Goal: Task Accomplishment & Management: Manage account settings

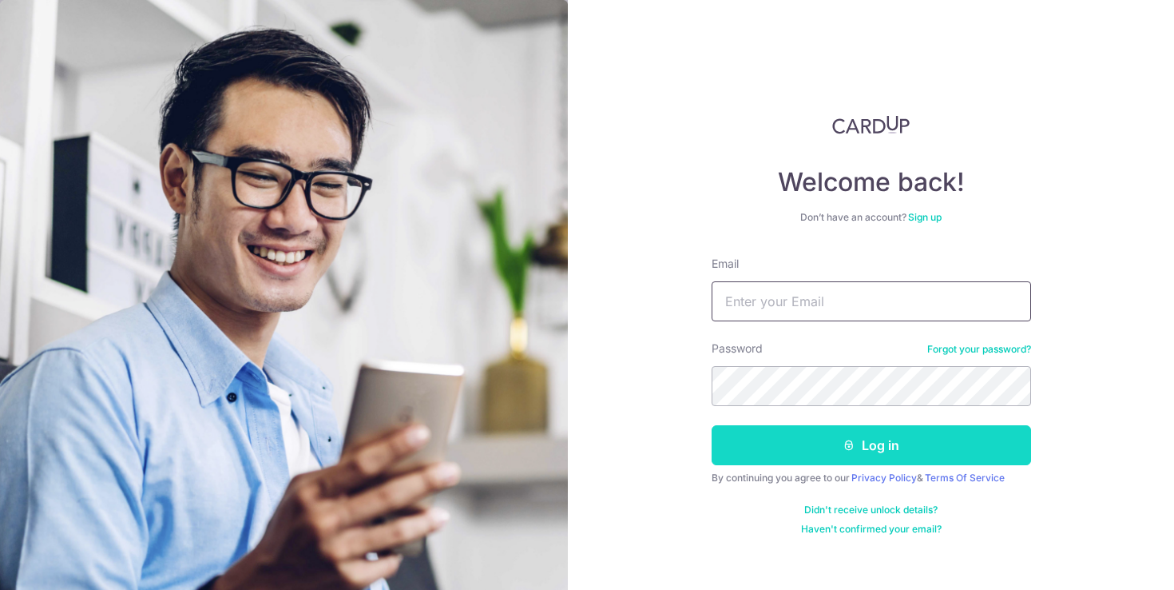
type input "[PERSON_NAME][EMAIL_ADDRESS][DOMAIN_NAME]"
click at [867, 429] on button "Log in" at bounding box center [872, 445] width 320 height 40
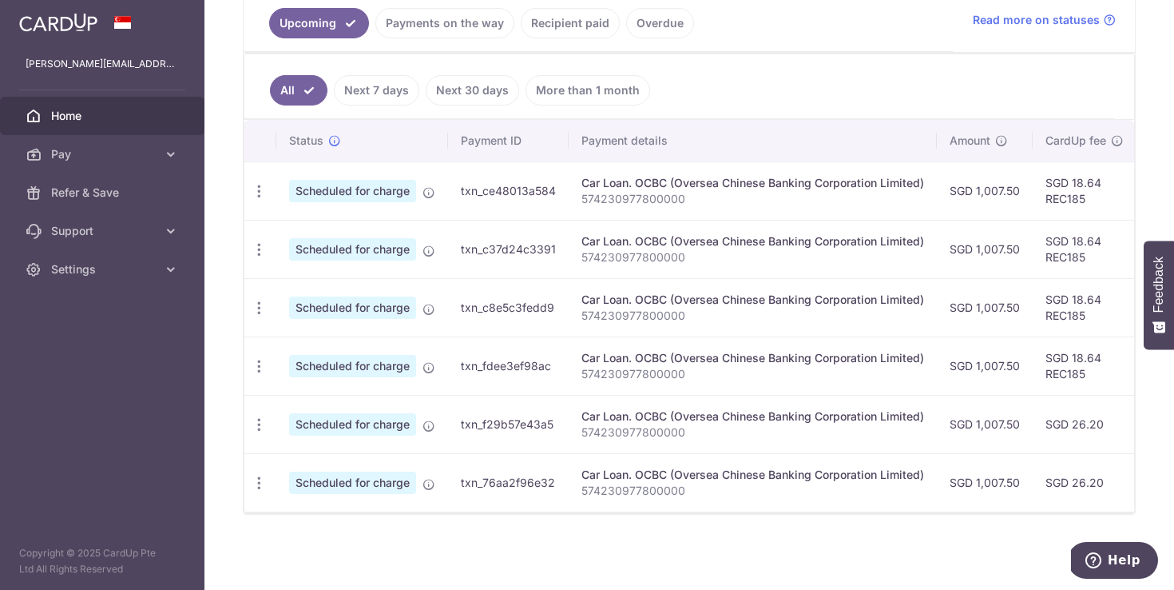
scroll to position [383, 0]
click at [573, 18] on link "Recipient paid" at bounding box center [570, 23] width 99 height 30
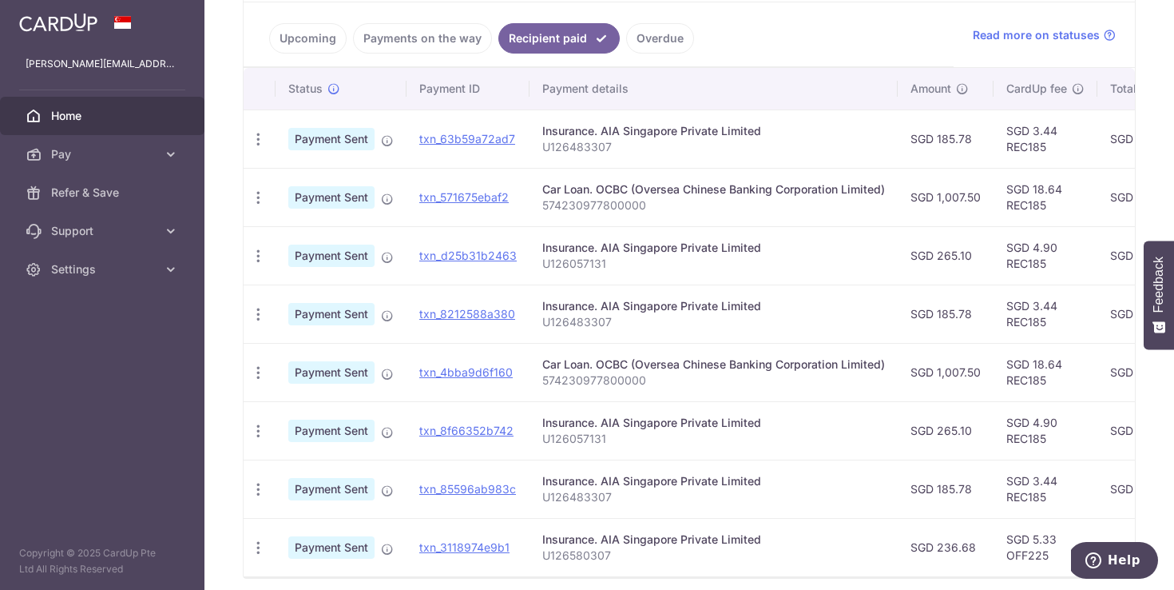
scroll to position [358, 0]
click at [423, 49] on link "Payments on the way" at bounding box center [422, 39] width 139 height 30
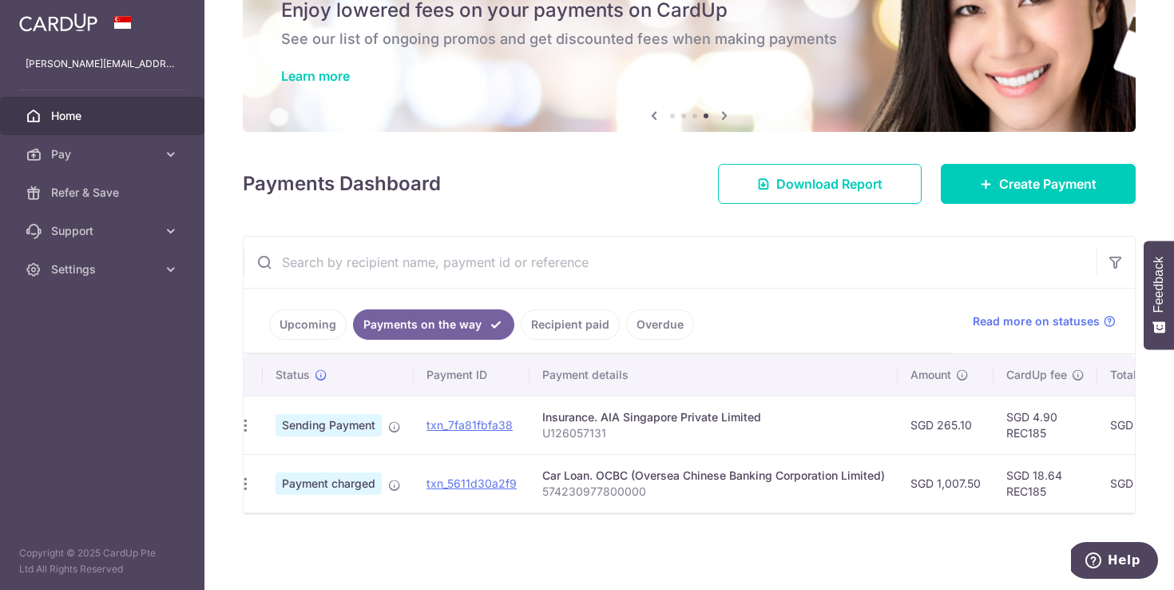
scroll to position [0, 0]
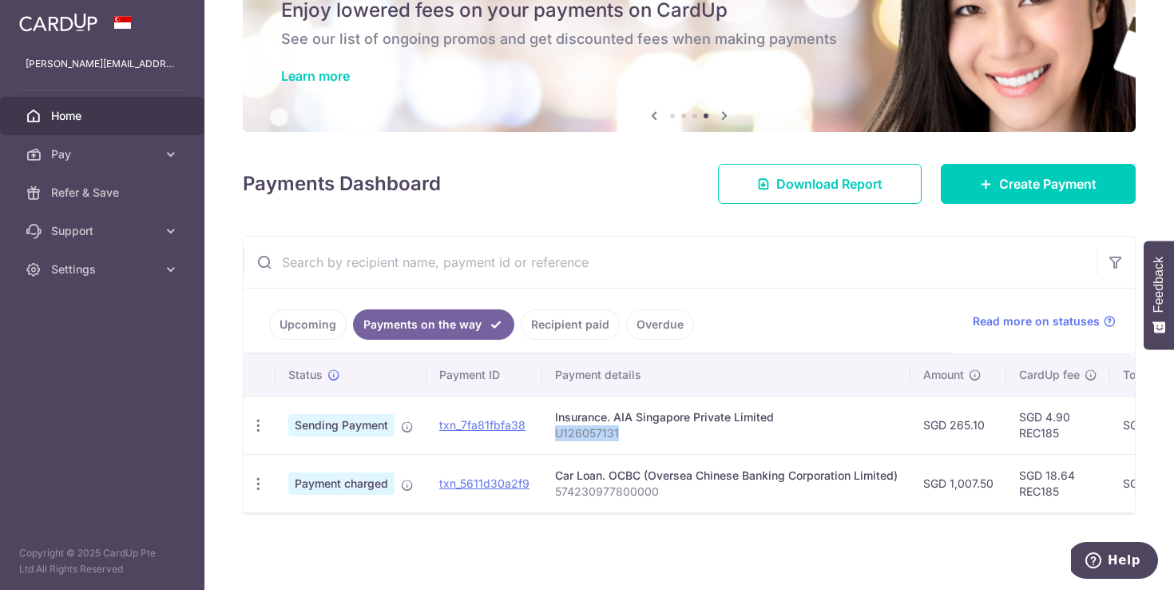
drag, startPoint x: 629, startPoint y: 423, endPoint x: 557, endPoint y: 431, distance: 72.3
click at [557, 431] on p "U126057131" at bounding box center [726, 433] width 343 height 16
copy p "U126057131"
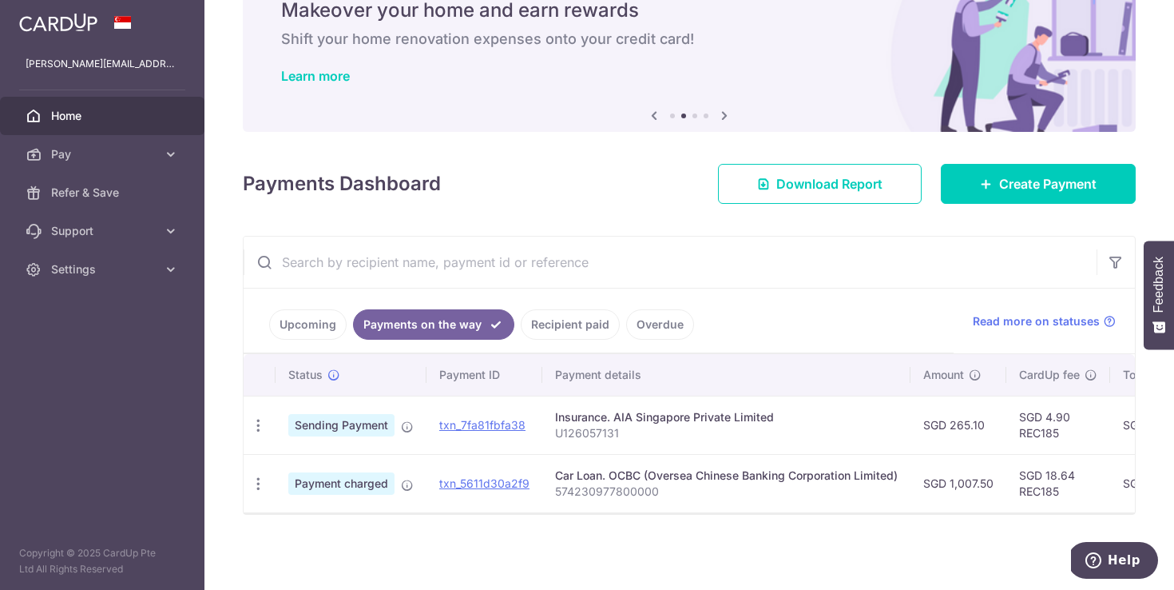
click at [320, 316] on link "Upcoming" at bounding box center [307, 324] width 77 height 30
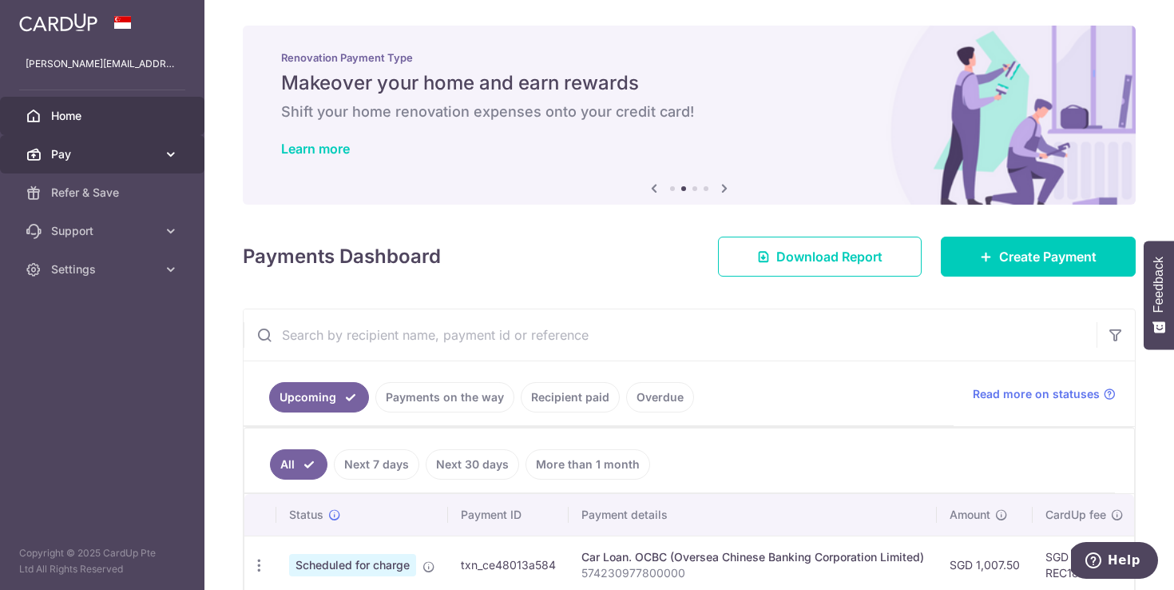
click at [48, 159] on link "Pay" at bounding box center [102, 154] width 204 height 38
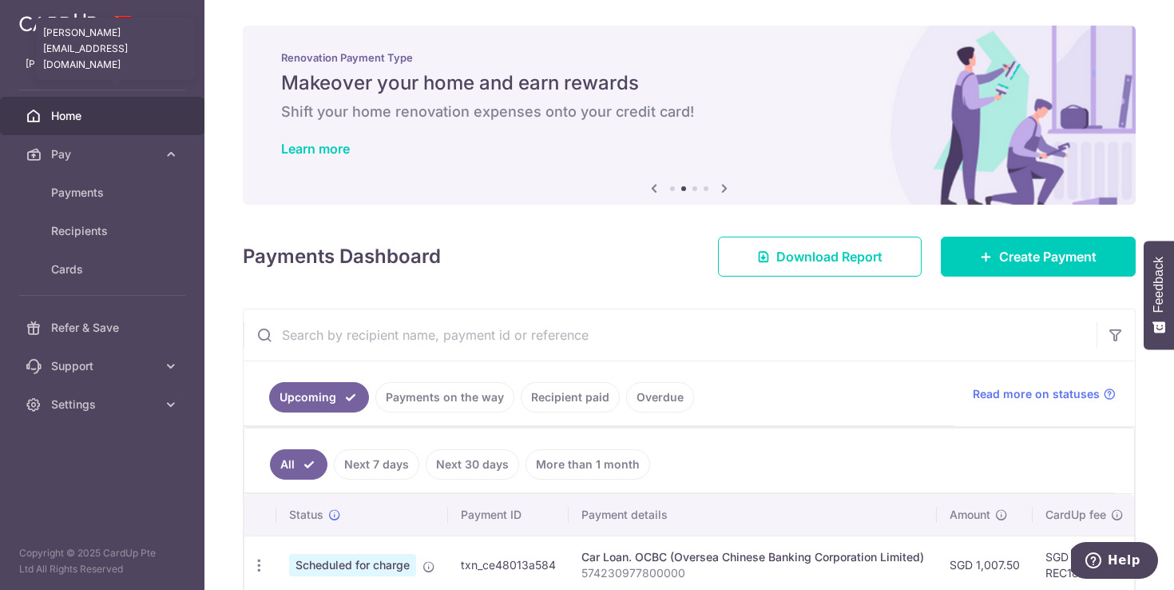
click at [90, 34] on link at bounding box center [58, 20] width 91 height 29
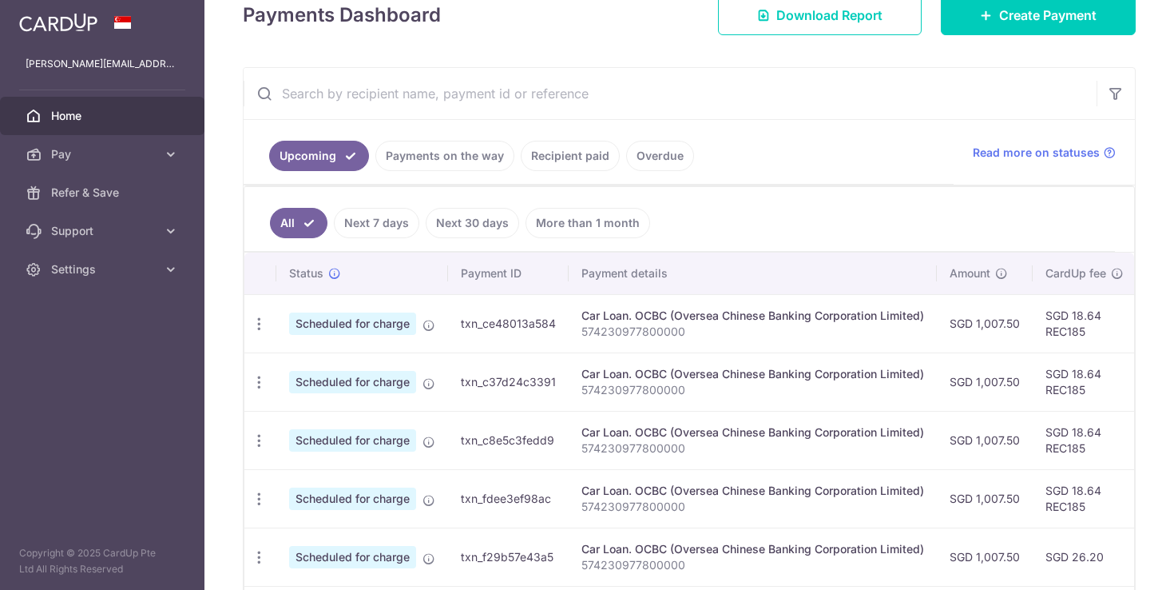
scroll to position [363, 0]
